Goal: Find specific page/section: Find specific page/section

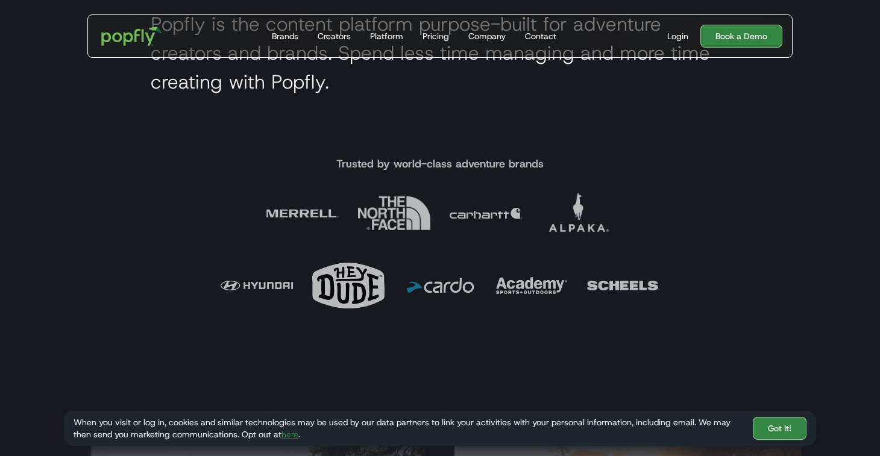
scroll to position [485, 0]
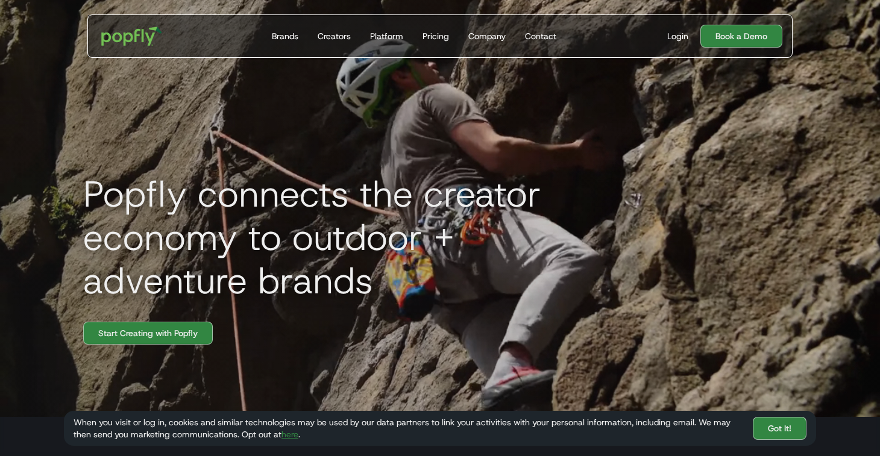
scroll to position [27, 0]
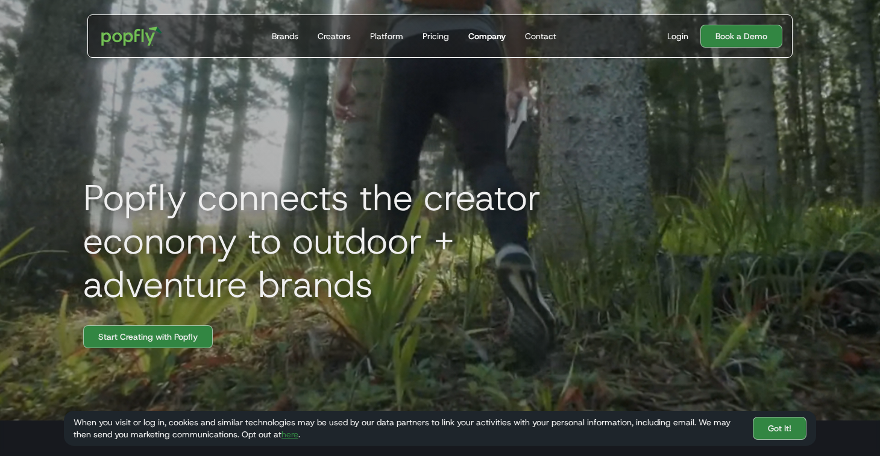
click at [491, 33] on div "Company" at bounding box center [486, 36] width 37 height 12
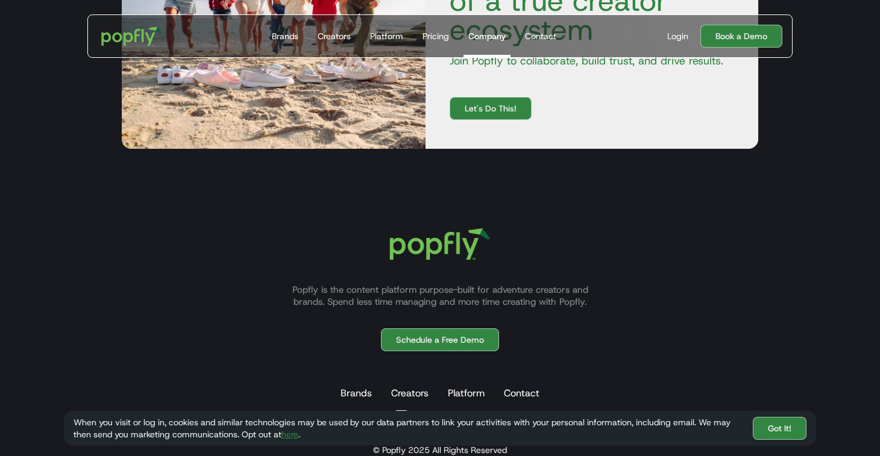
scroll to position [1888, 0]
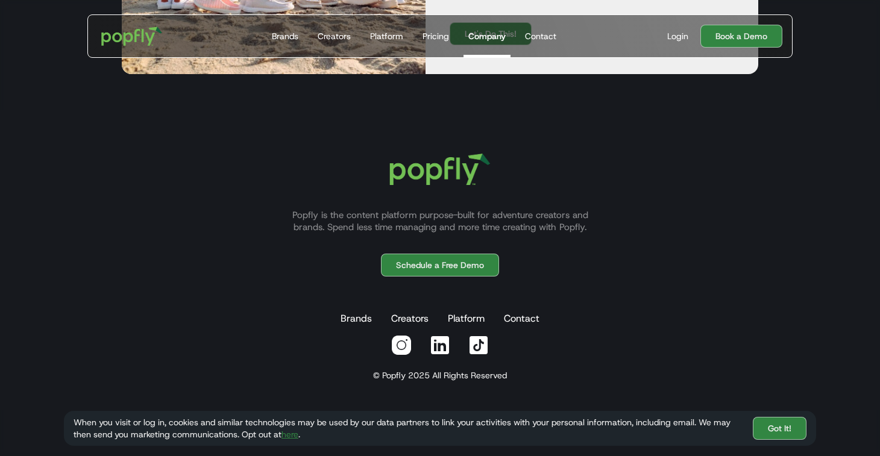
click at [448, 350] on img at bounding box center [440, 345] width 22 height 22
